Goal: Check status: Check status

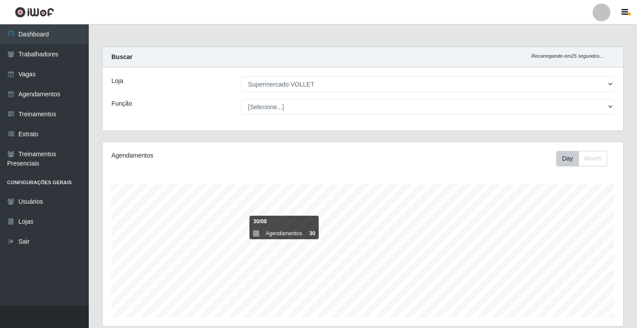
select select "72"
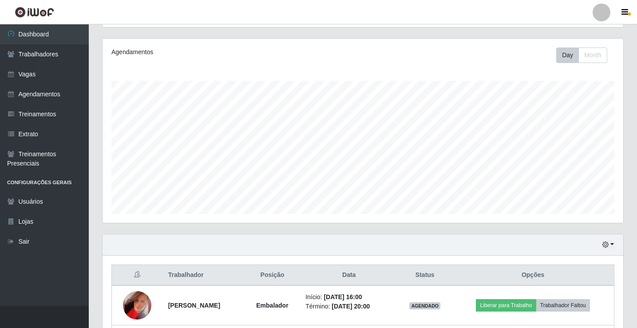
scroll to position [148, 0]
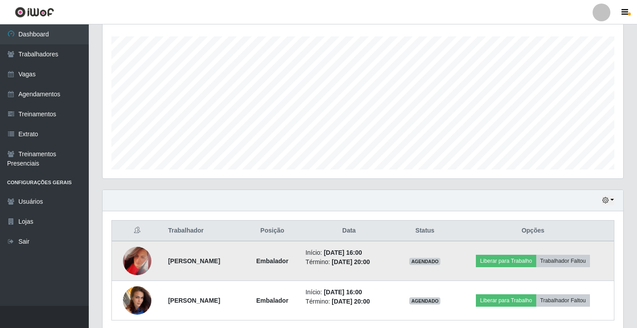
click at [136, 256] on img at bounding box center [137, 261] width 28 height 29
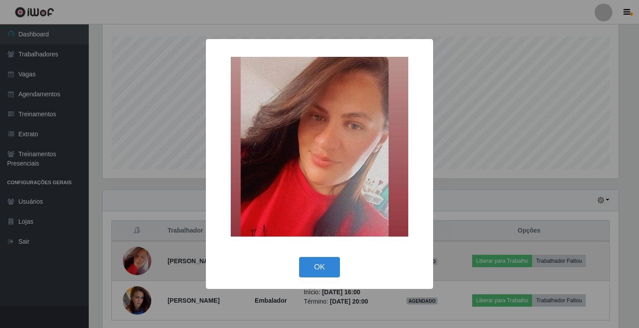
click at [136, 256] on div "× OK Cancel" at bounding box center [319, 164] width 639 height 328
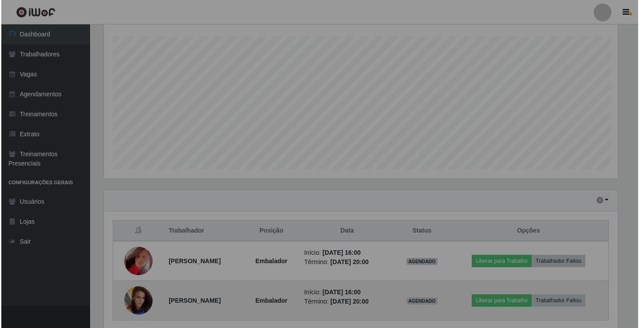
scroll to position [184, 520]
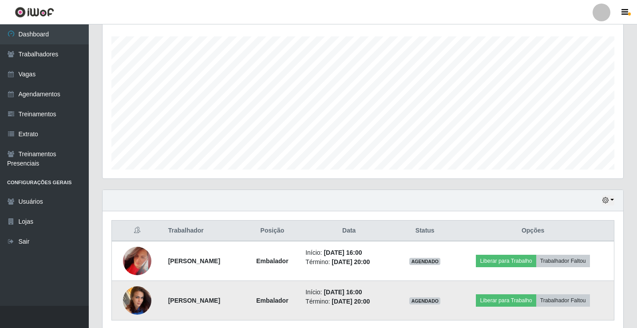
click at [134, 295] on img at bounding box center [137, 300] width 28 height 38
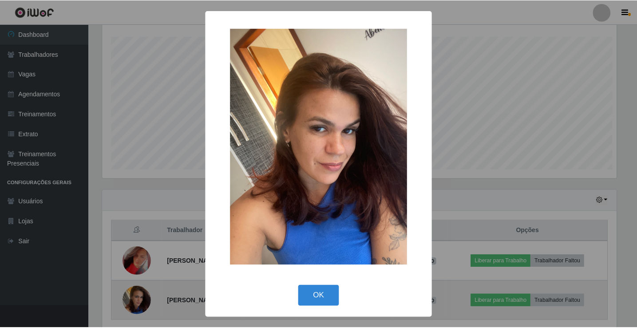
scroll to position [184, 516]
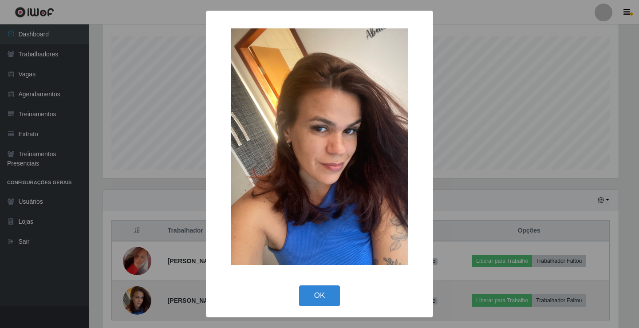
click at [134, 295] on div "× OK Cancel" at bounding box center [319, 164] width 639 height 328
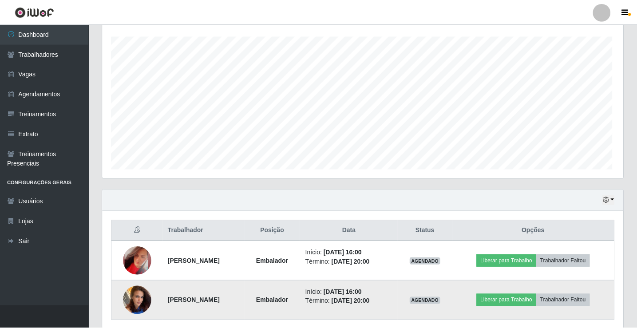
scroll to position [184, 520]
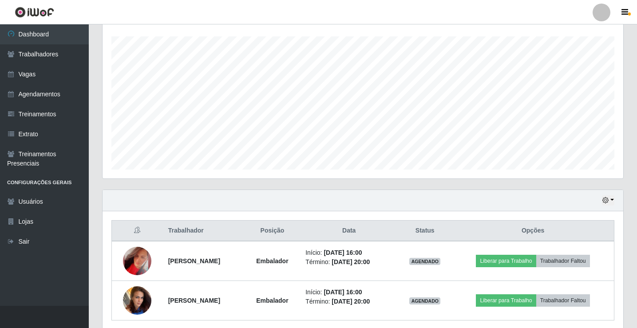
drag, startPoint x: 264, startPoint y: 6, endPoint x: 571, endPoint y: 194, distance: 359.4
click at [556, 189] on div "Carregando... Buscar Recarregando em 28 segundos... Loja [Selecione...] Superme…" at bounding box center [362, 119] width 521 height 441
click at [597, 202] on div "Hoje 1 dia 3 dias 1 Semana Não encerrados" at bounding box center [362, 200] width 520 height 21
drag, startPoint x: 599, startPoint y: 202, endPoint x: 608, endPoint y: 202, distance: 8.4
click at [603, 202] on div "Hoje 1 dia 3 dias 1 Semana Não encerrados" at bounding box center [362, 200] width 520 height 21
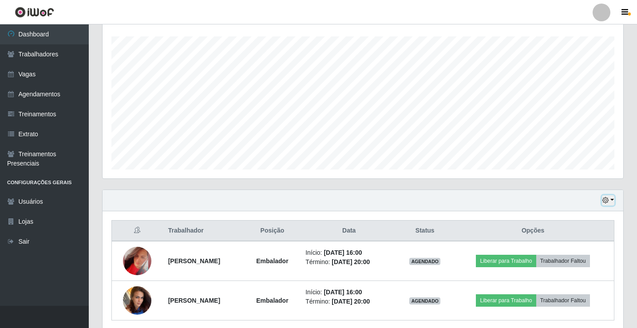
click at [614, 202] on button "button" at bounding box center [608, 200] width 12 height 10
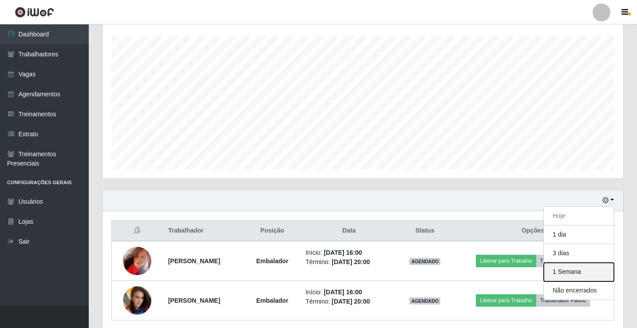
click at [581, 278] on button "1 Semana" at bounding box center [578, 272] width 70 height 19
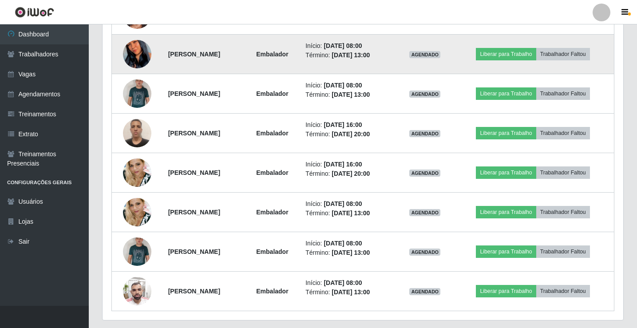
scroll to position [617, 0]
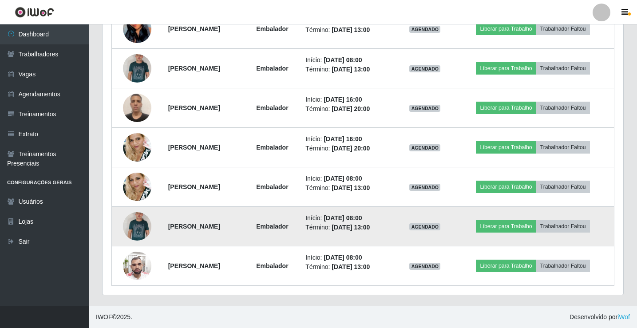
click at [136, 230] on img at bounding box center [137, 226] width 28 height 45
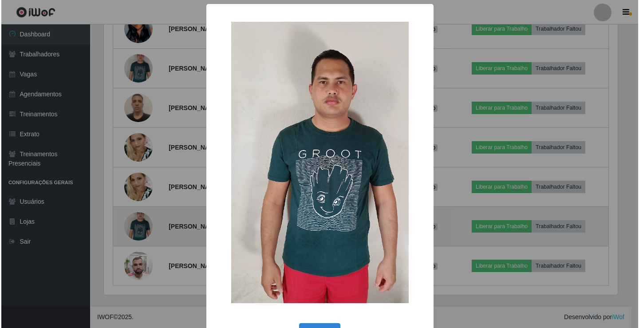
scroll to position [184, 516]
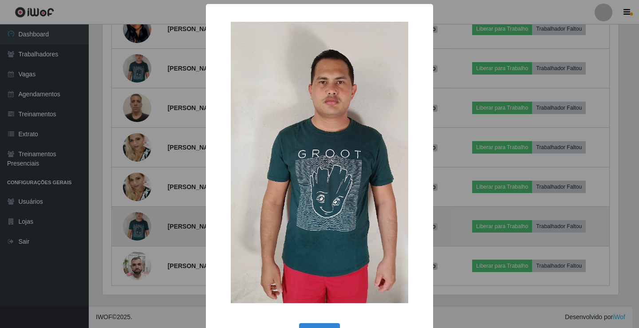
click at [136, 230] on div "× OK Cancel" at bounding box center [319, 164] width 639 height 328
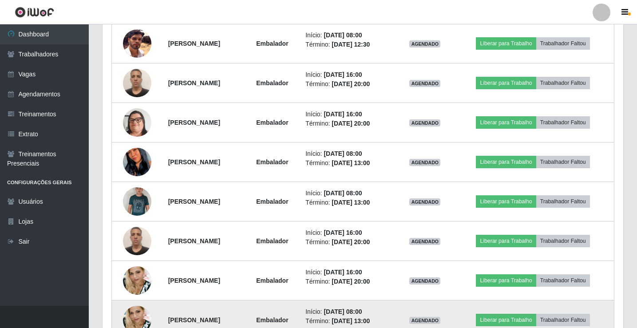
scroll to position [439, 0]
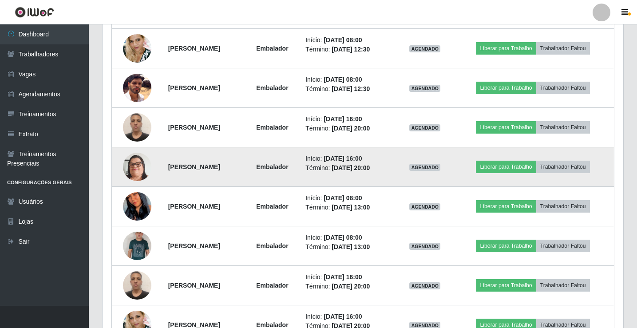
click at [133, 173] on img at bounding box center [137, 167] width 28 height 51
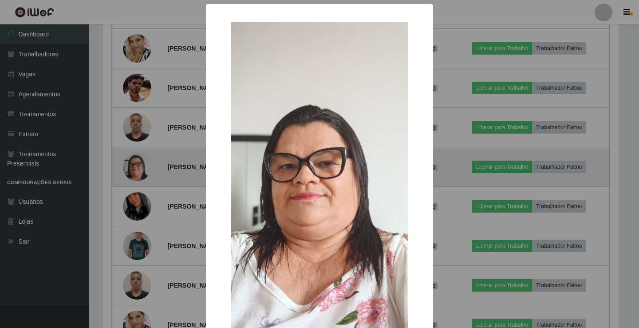
click at [133, 173] on div "× OK Cancel" at bounding box center [319, 164] width 639 height 328
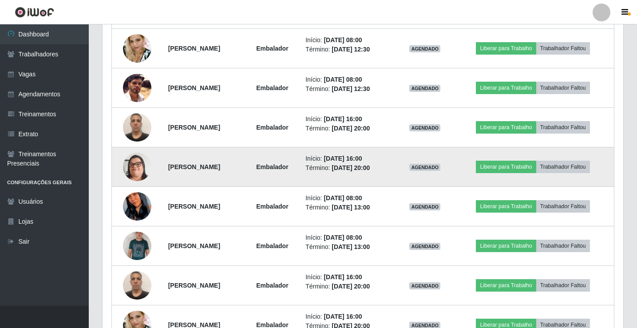
scroll to position [184, 520]
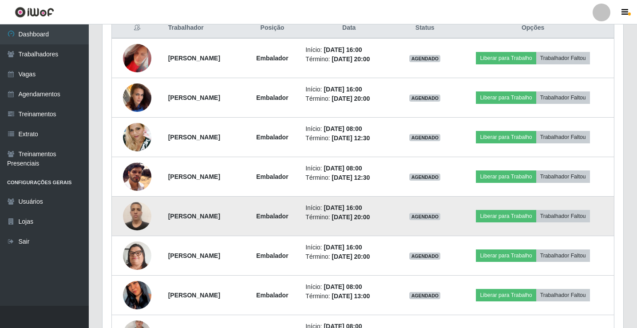
click at [129, 211] on img at bounding box center [137, 216] width 28 height 38
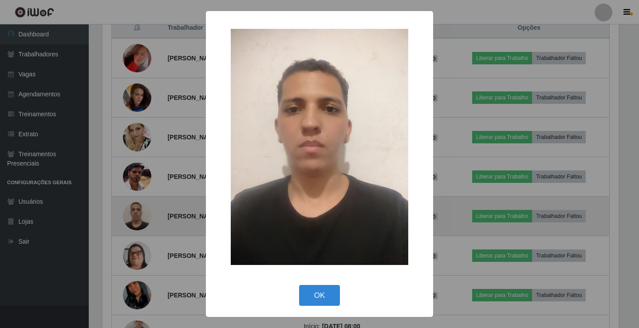
click at [129, 211] on div "× OK Cancel" at bounding box center [319, 164] width 639 height 328
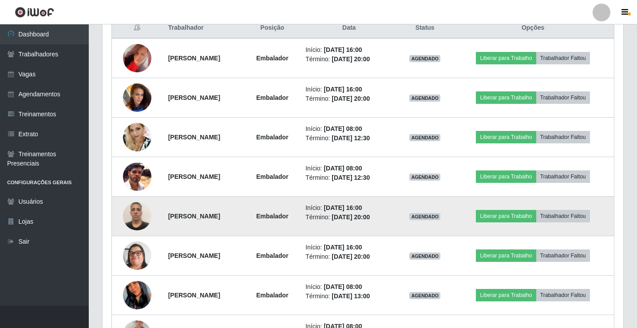
scroll to position [306, 0]
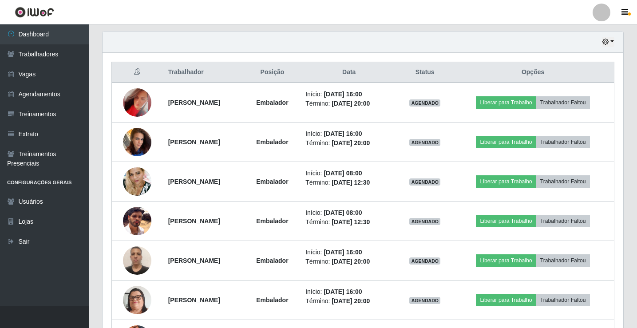
click at [397, 76] on th "Data" at bounding box center [349, 72] width 98 height 21
